Goal: Task Accomplishment & Management: Manage account settings

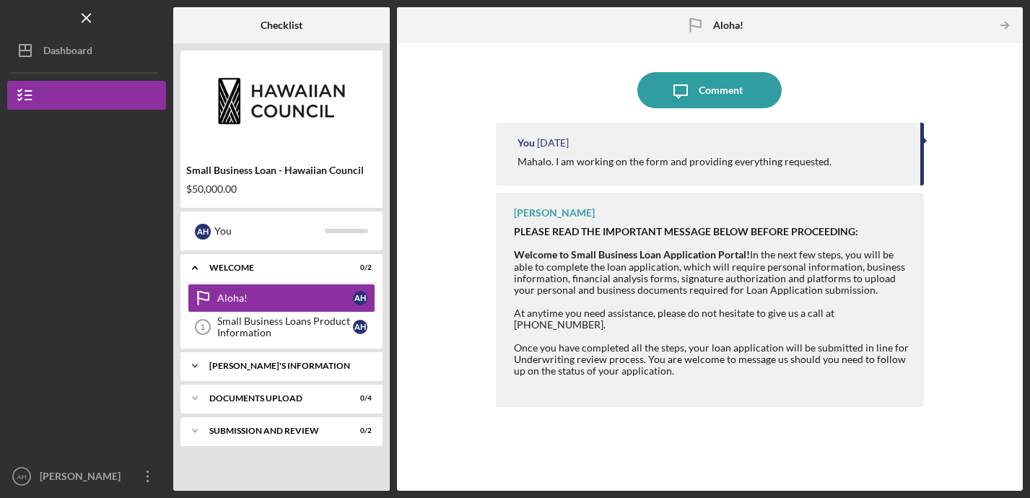
click at [288, 361] on div "Icon/Expander [PERSON_NAME]'S INFORMATION 0 / 8" at bounding box center [281, 366] width 202 height 29
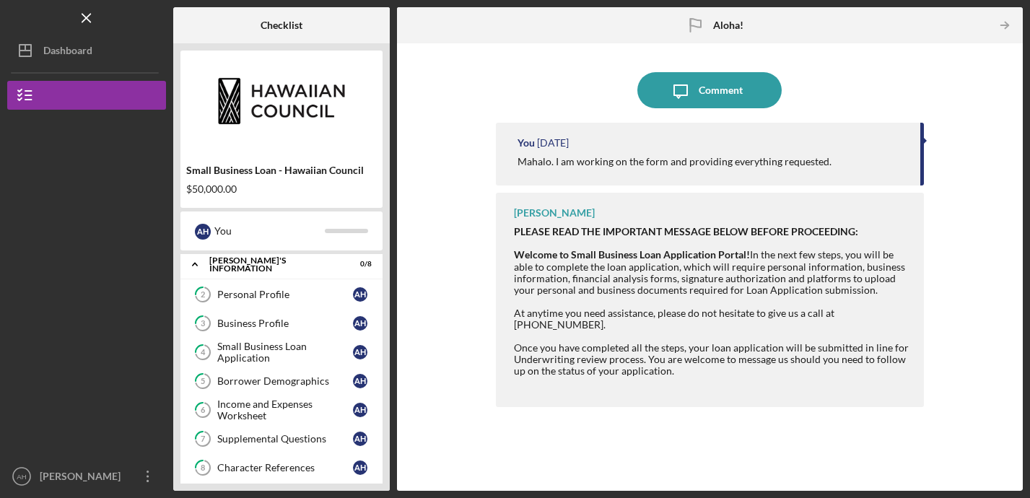
scroll to position [209, 0]
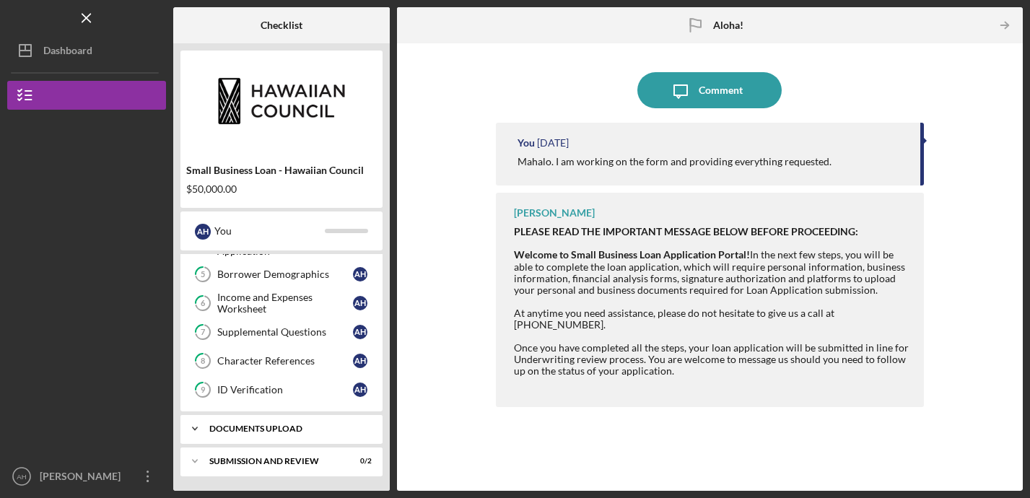
click at [274, 433] on div "Icon/Expander DOCUMENTS UPLOAD 0 / 4" at bounding box center [281, 428] width 202 height 29
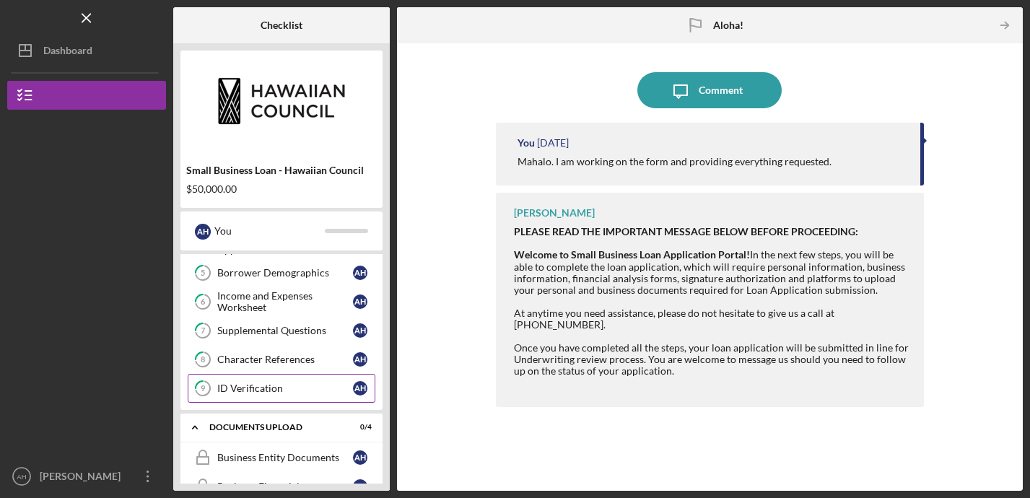
scroll to position [211, 0]
click at [277, 458] on div "Business Entity Documents" at bounding box center [285, 457] width 136 height 12
